Goal: Task Accomplishment & Management: Manage account settings

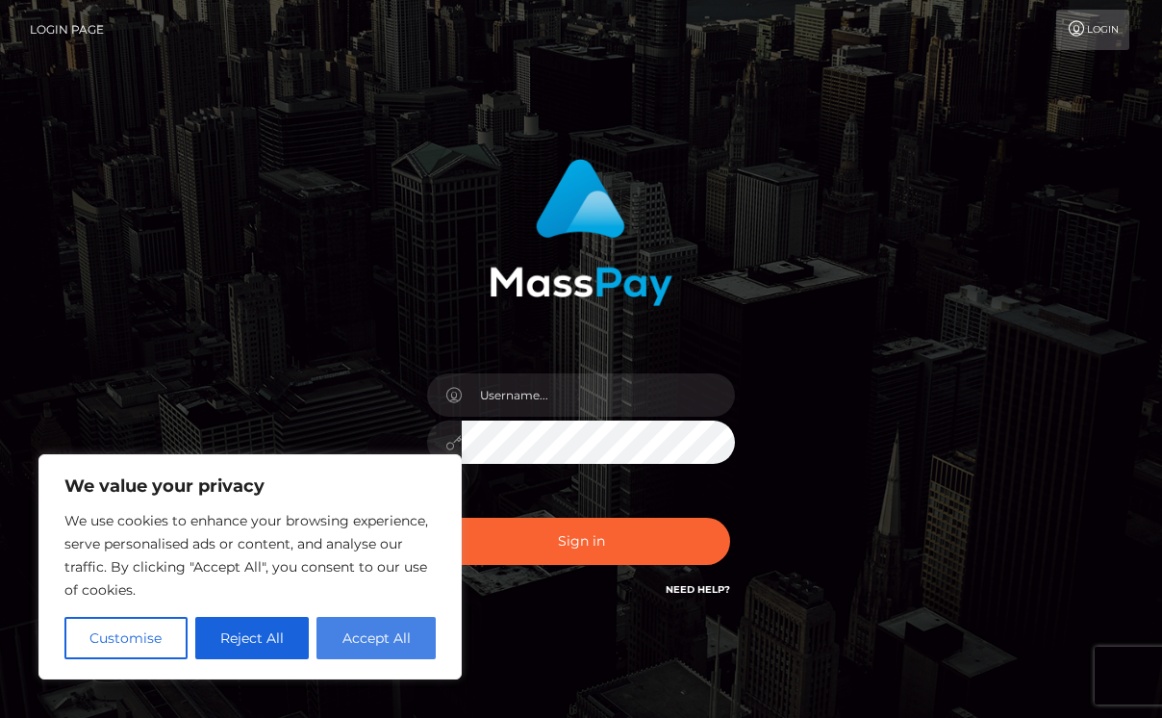
click at [378, 639] on button "Accept All" at bounding box center [375, 638] width 119 height 42
checkbox input "true"
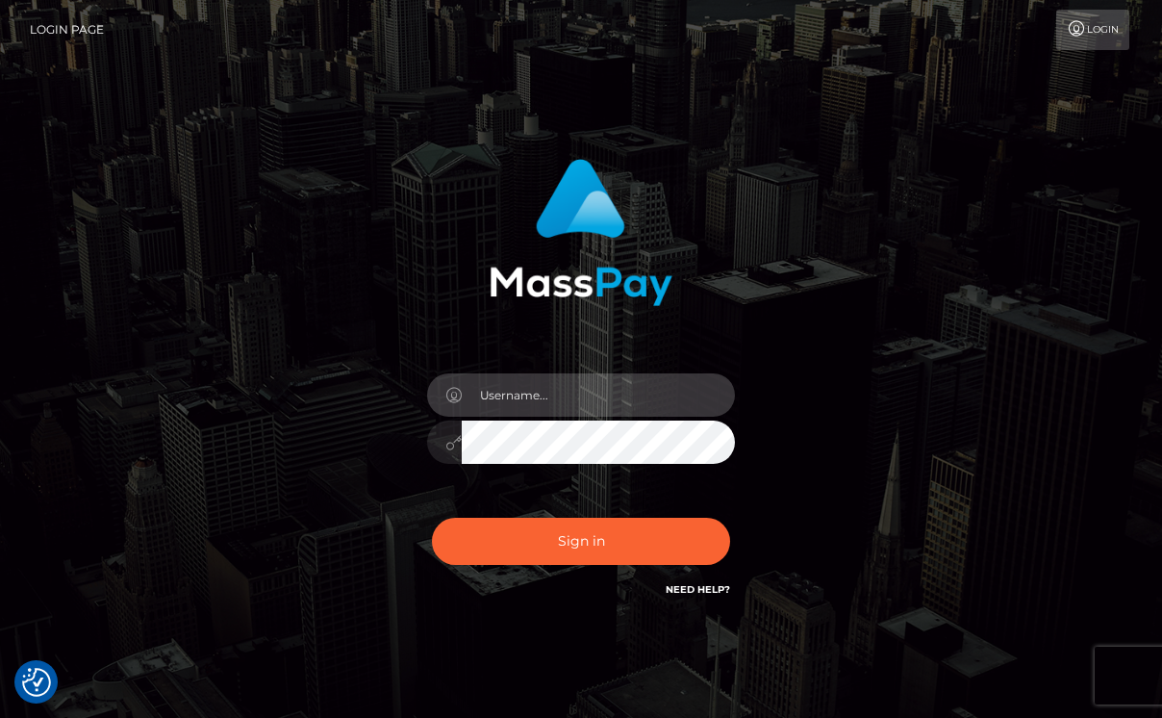
click at [528, 410] on input "text" at bounding box center [598, 394] width 273 height 43
click at [490, 397] on input "text" at bounding box center [598, 394] width 273 height 43
type input "[DOMAIN_NAME]"
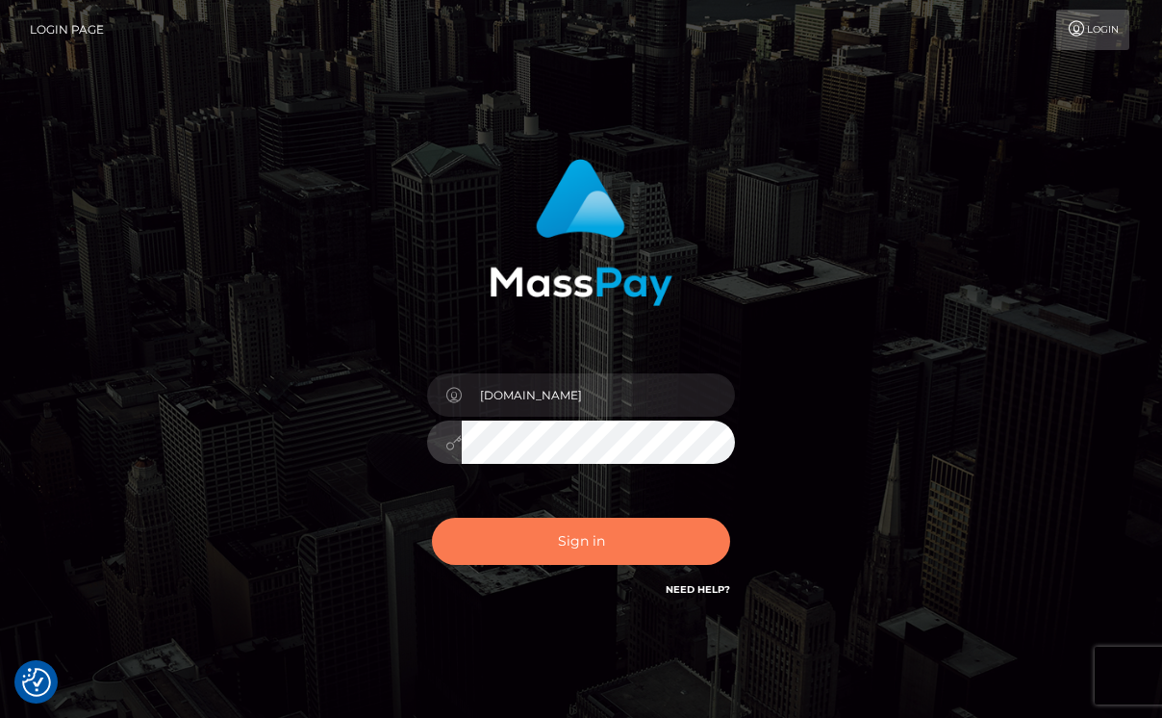
click at [565, 543] on button "Sign in" at bounding box center [581, 541] width 298 height 47
